Goal: Find specific page/section: Find specific page/section

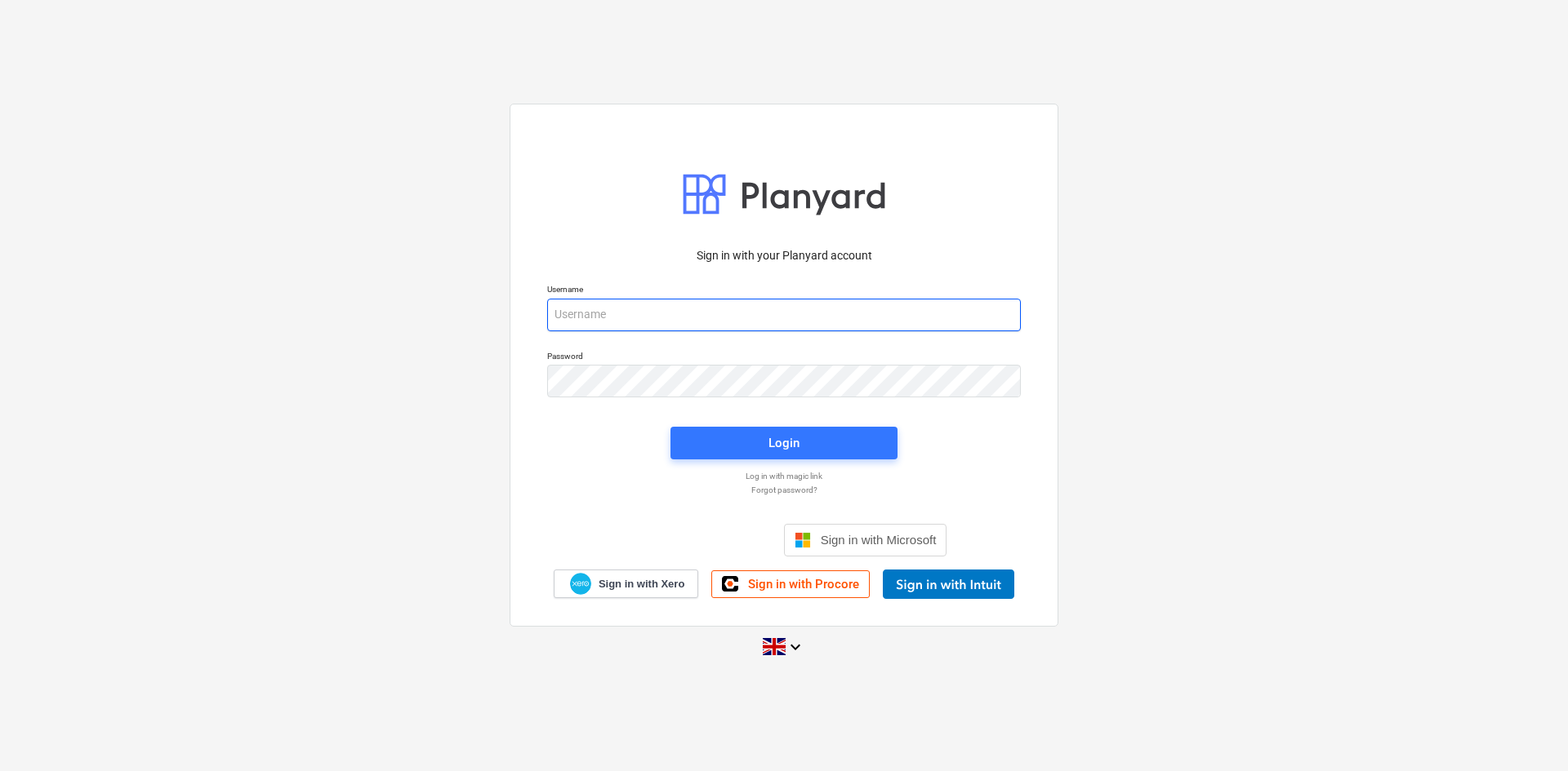
click at [741, 303] on input "email" at bounding box center [783, 315] width 473 height 33
type input "[PERSON_NAME][EMAIL_ADDRESS][PERSON_NAME][DOMAIN_NAME]"
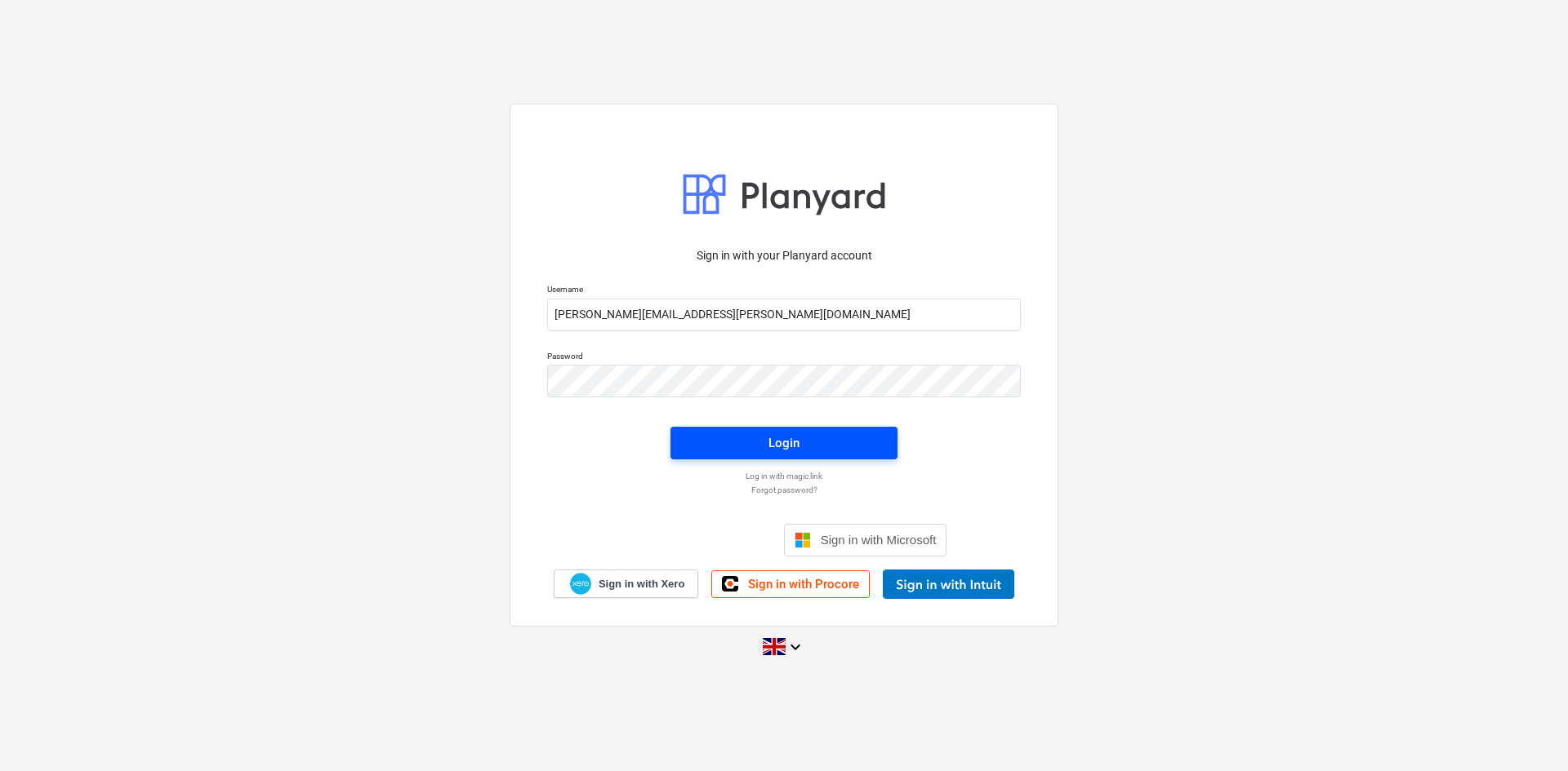
click at [793, 450] on div "Login" at bounding box center [783, 443] width 31 height 21
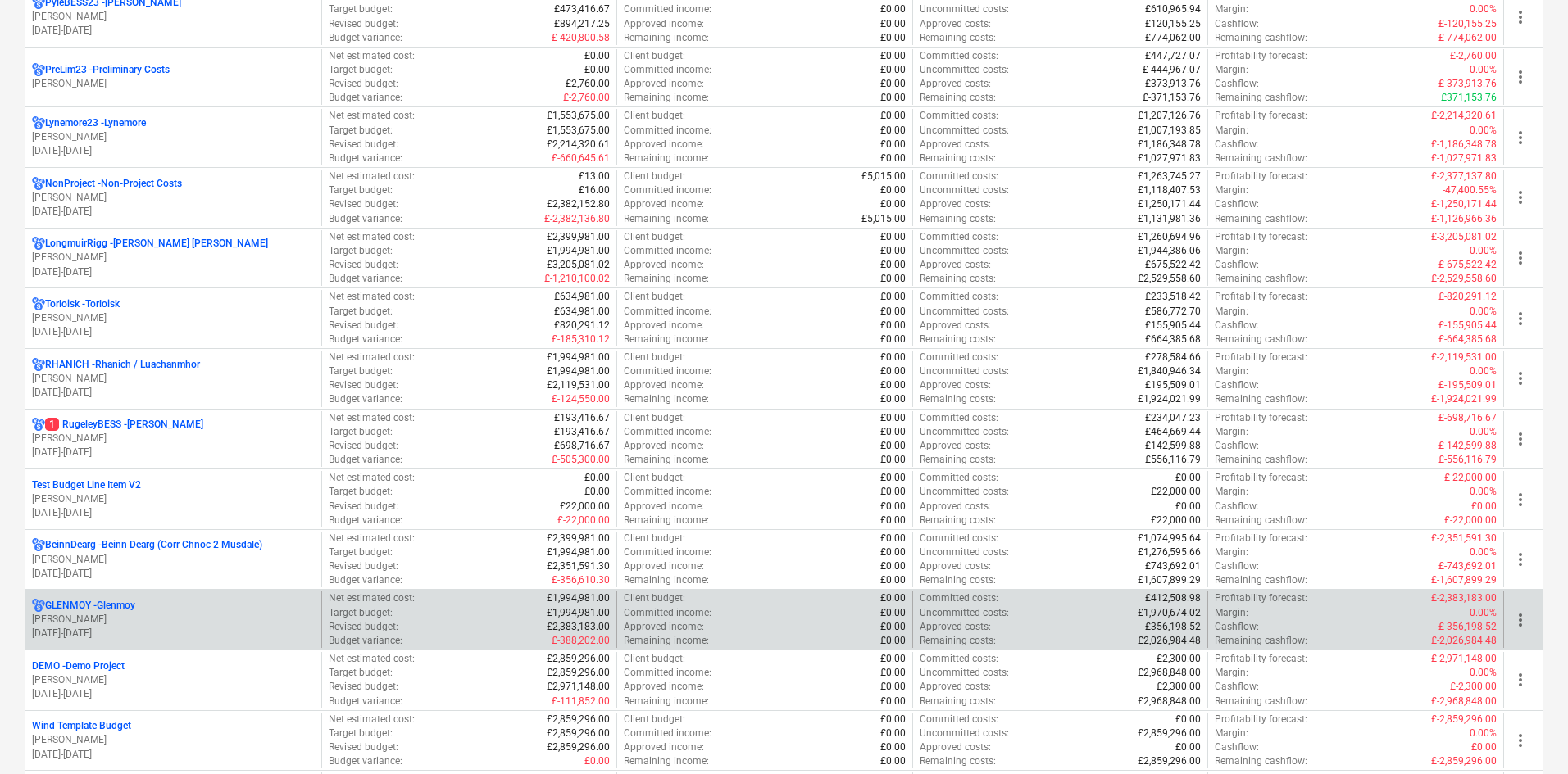
scroll to position [1065, 0]
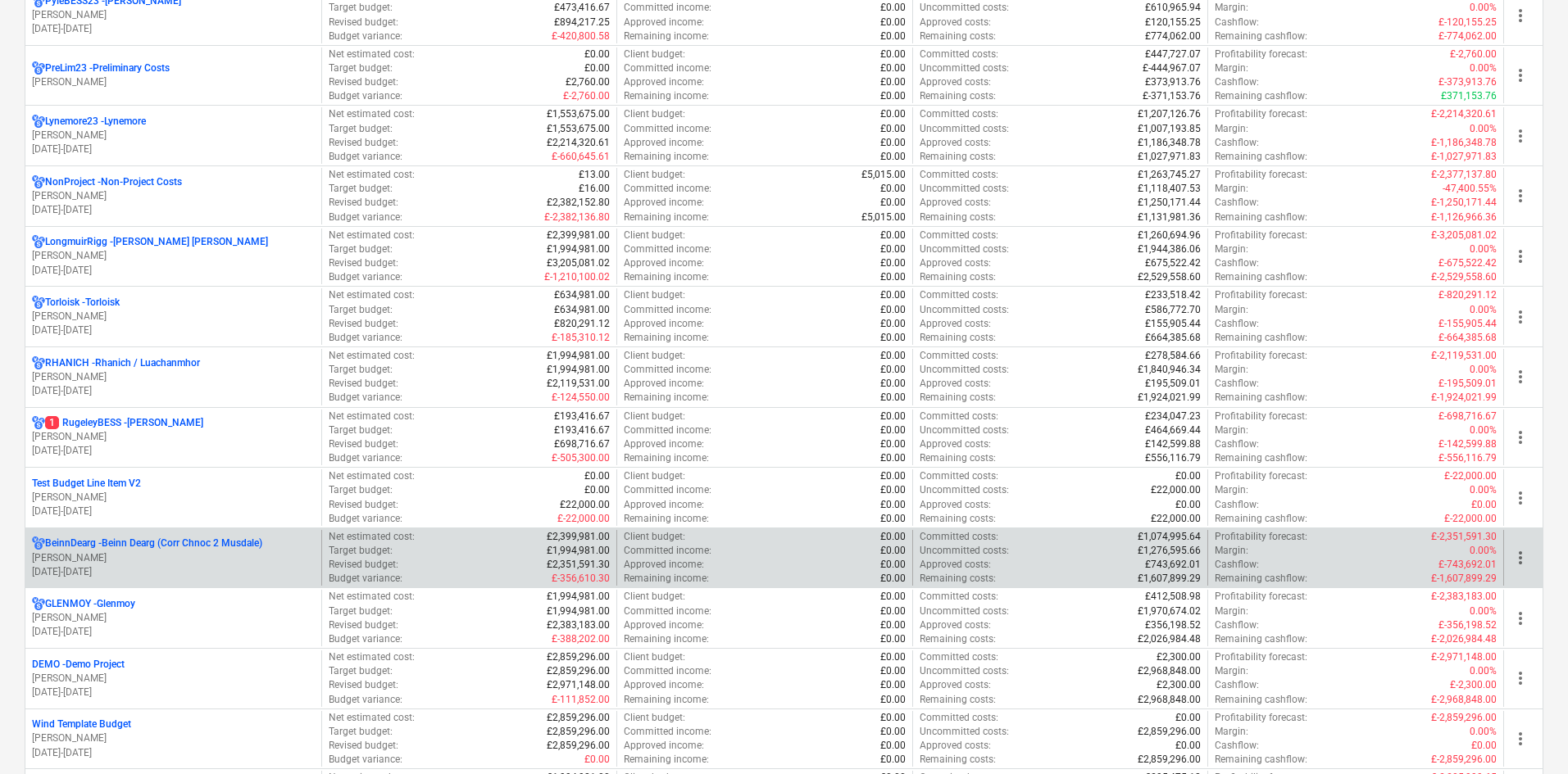
click at [235, 562] on p "[PERSON_NAME]" at bounding box center [173, 559] width 283 height 14
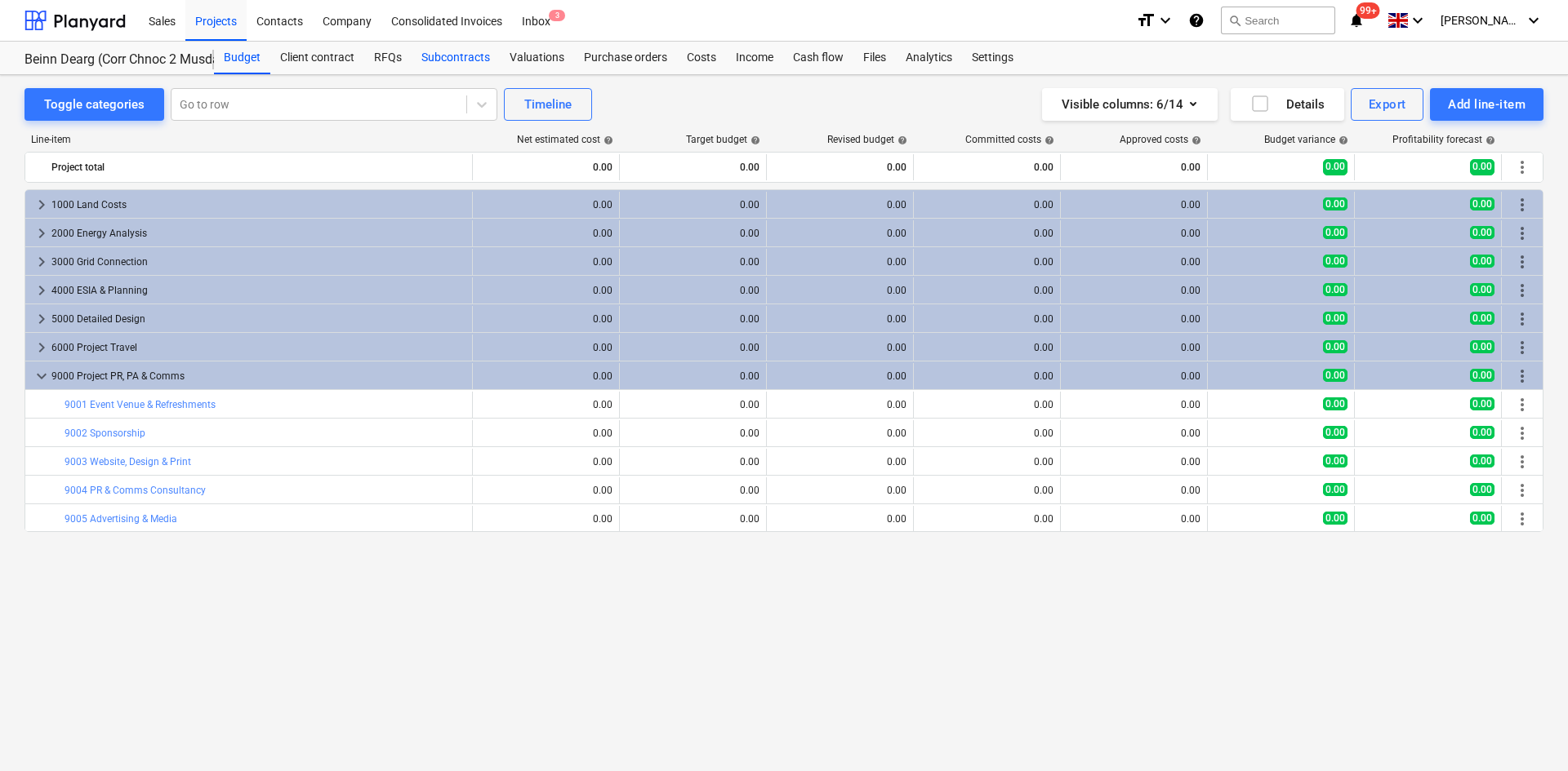
click at [440, 64] on div "Subcontracts" at bounding box center [456, 58] width 88 height 33
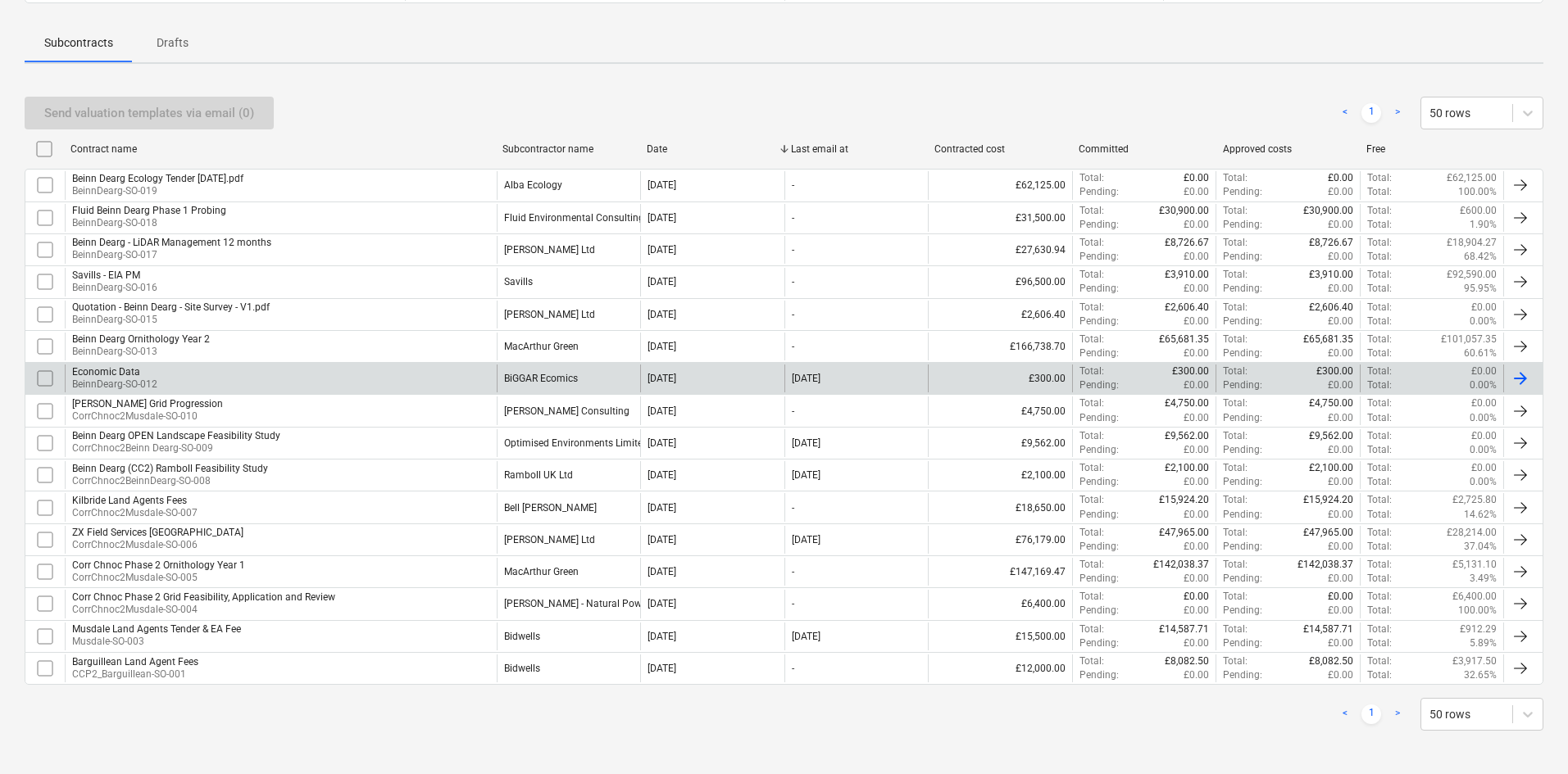
scroll to position [219, 0]
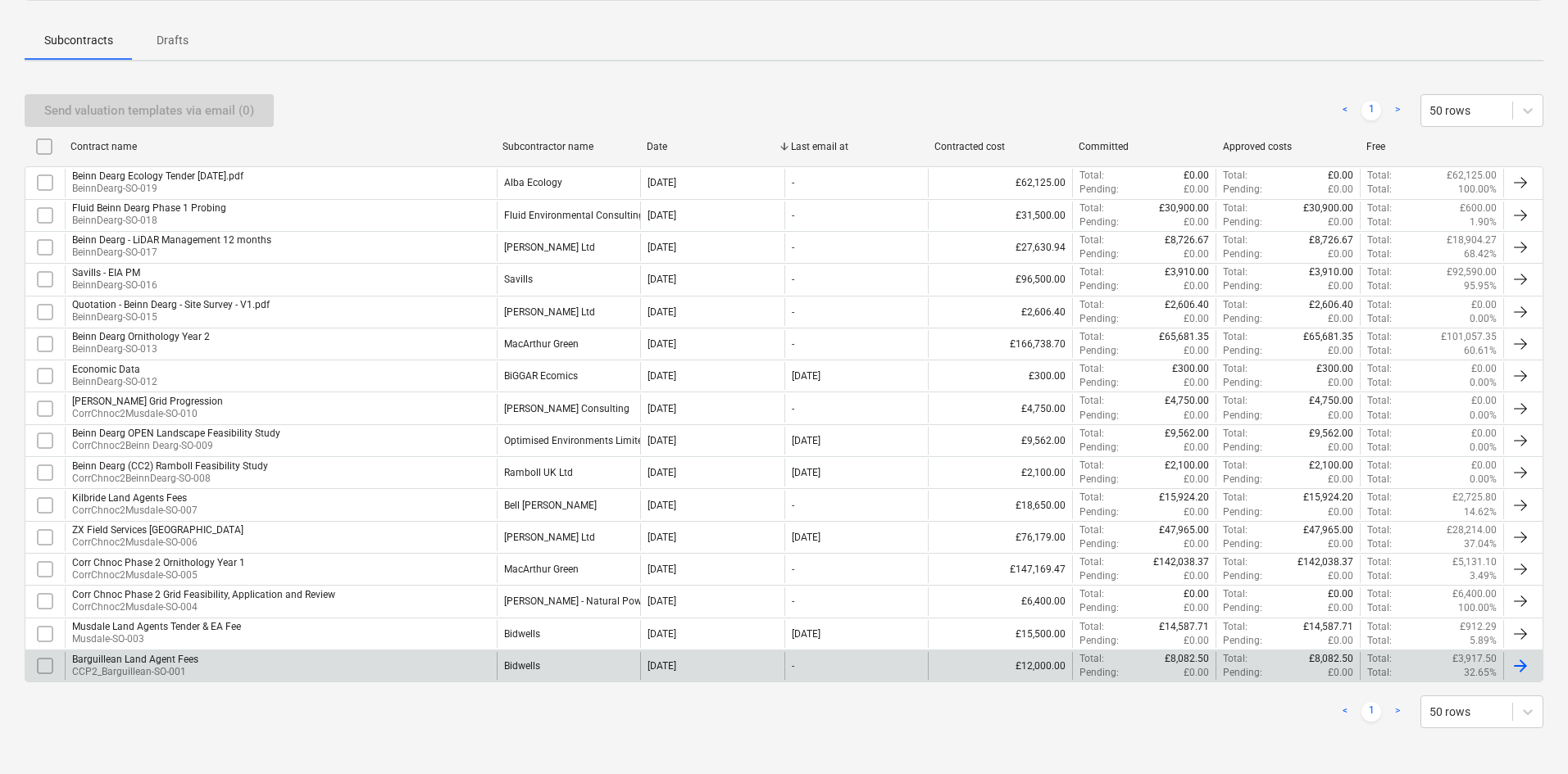
click at [381, 667] on div "Barguillean Land Agent Fees CCP2_Barguillean-SO-001" at bounding box center [281, 666] width 432 height 28
